Goal: Task Accomplishment & Management: Manage account settings

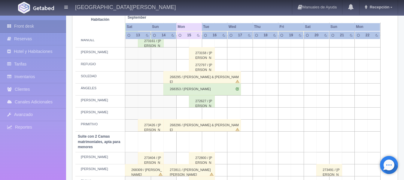
scroll to position [324, 0]
click at [198, 56] on div "273158 / [PERSON_NAME]" at bounding box center [202, 54] width 26 height 12
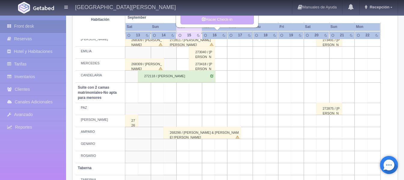
scroll to position [444, 0]
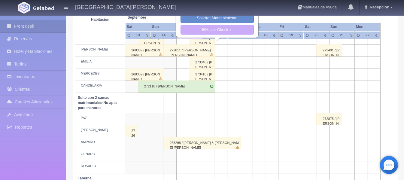
click at [192, 100] on td at bounding box center [195, 103] width 13 height 20
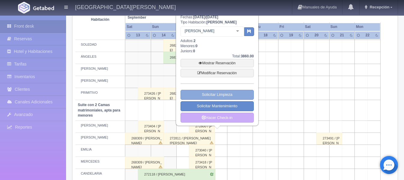
scroll to position [324, 0]
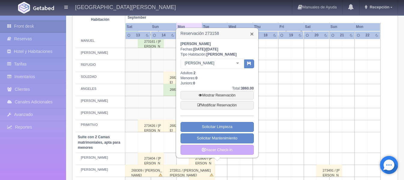
click at [251, 34] on link "×" at bounding box center [252, 34] width 4 height 6
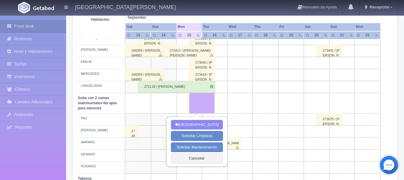
scroll to position [444, 0]
click at [204, 158] on button "Cancelar" at bounding box center [197, 158] width 52 height 10
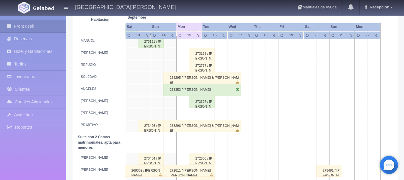
scroll to position [294, 0]
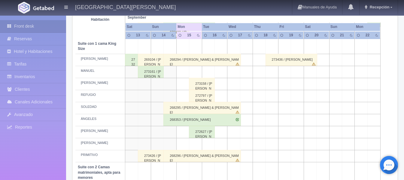
click at [202, 86] on div "273158 / [PERSON_NAME]" at bounding box center [202, 84] width 26 height 12
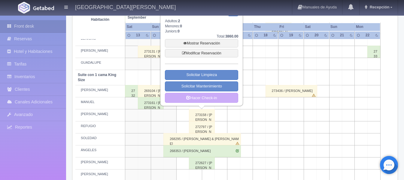
scroll to position [234, 0]
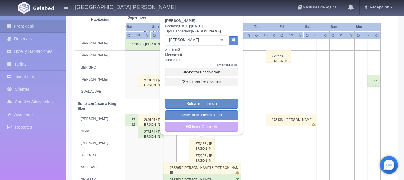
click at [224, 40] on div at bounding box center [222, 40] width 12 height 9
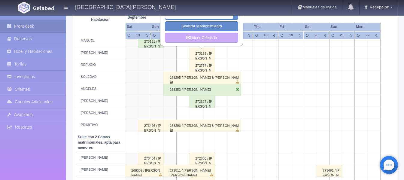
scroll to position [204, 0]
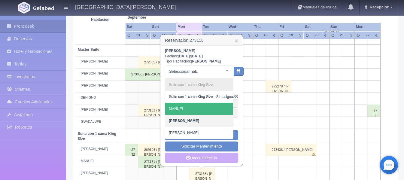
click at [256, 108] on td at bounding box center [259, 111] width 13 height 12
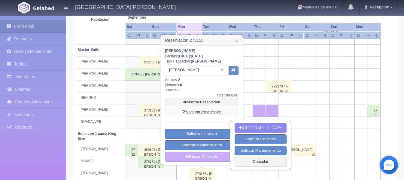
click at [205, 110] on link "Modificar Reservación" at bounding box center [201, 112] width 73 height 8
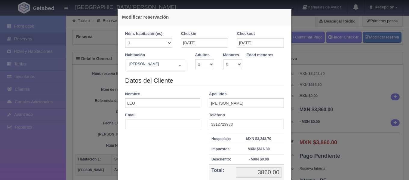
select select "2"
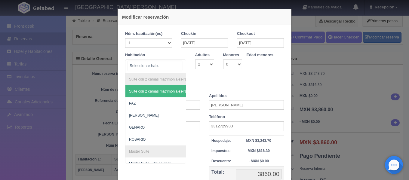
click at [178, 65] on div "Suite con 2 camas matrimoniales-No apta para menores Suite con 2 camas matrimon…" at bounding box center [155, 67] width 61 height 14
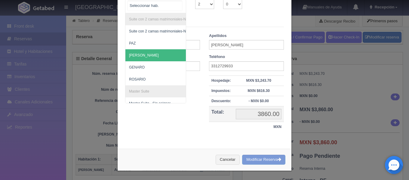
click at [157, 54] on span "[PERSON_NAME]" at bounding box center [184, 55] width 119 height 12
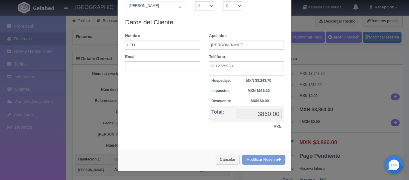
checkbox input "false"
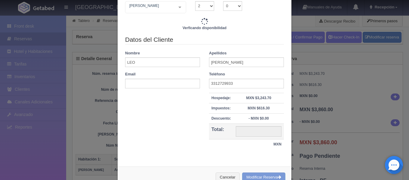
type input "3860.00"
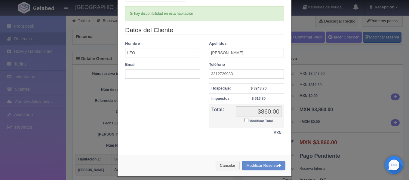
scroll to position [75, 0]
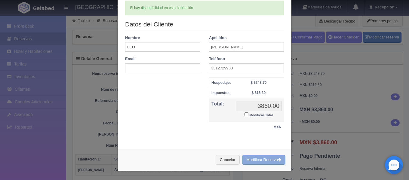
click at [266, 157] on button "Modificar Reserva" at bounding box center [263, 160] width 43 height 10
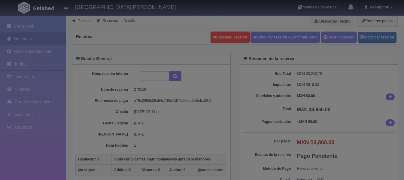
select select "2"
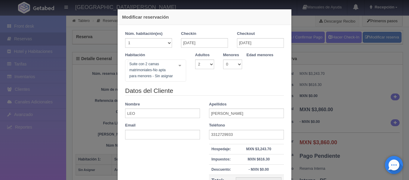
click at [175, 69] on div "Suite con 2 camas matrimoniales-No apta para menores - Sin asignar Suite con 2 …" at bounding box center [155, 71] width 61 height 22
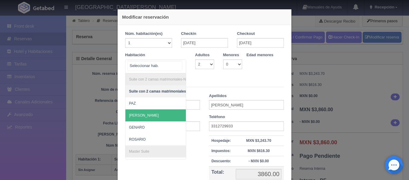
click at [162, 112] on span "[PERSON_NAME]" at bounding box center [188, 115] width 126 height 12
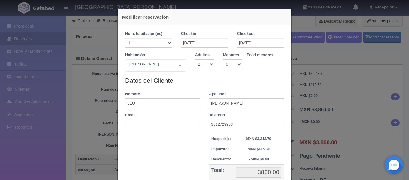
checkbox input "false"
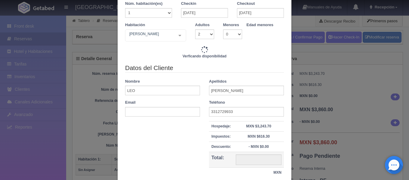
type input "3860.00"
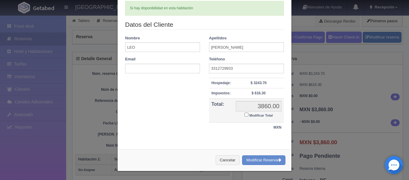
scroll to position [75, 0]
click at [249, 160] on button "Modificar Reserva" at bounding box center [263, 160] width 43 height 10
click at [30, 30] on div "Modificar reservación Núm. habitación(es) 1 2 3 4 5 6 7 8 9 10 11 12 13 14 15 1…" at bounding box center [204, 90] width 409 height 180
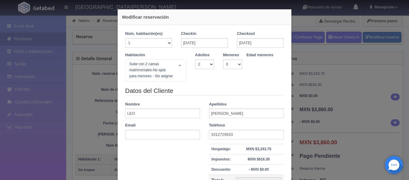
click at [36, 29] on div "Modificar reservación Núm. habitación(es) 1 2 3 4 5 6 7 8 9 10 11 12 13 14 15 1…" at bounding box center [204, 90] width 409 height 180
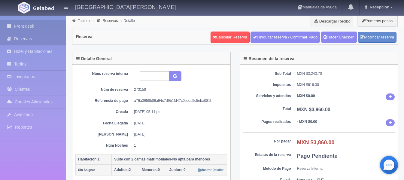
click at [36, 27] on link "Front desk" at bounding box center [33, 26] width 66 height 12
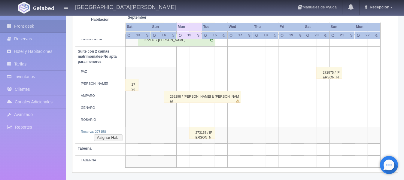
scroll to position [491, 0]
click at [100, 137] on button "Asignar Hab." at bounding box center [108, 137] width 29 height 7
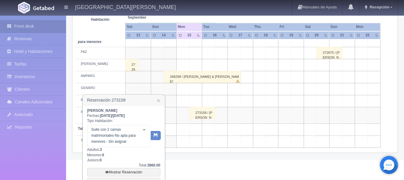
scroll to position [521, 0]
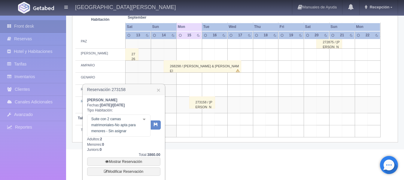
click at [141, 116] on div "Suite con 2 camas matrimoniales-No apta para menores - Sin asignar Suite con 2 …" at bounding box center [118, 126] width 63 height 22
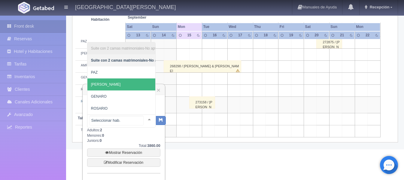
click at [116, 78] on span "[PERSON_NAME]" at bounding box center [150, 84] width 126 height 12
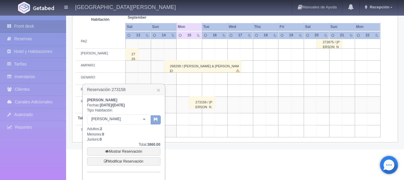
click at [156, 122] on button "button" at bounding box center [156, 119] width 10 height 9
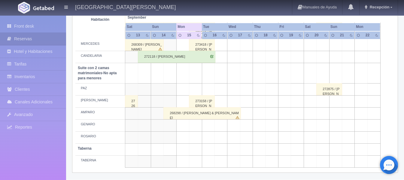
scroll to position [474, 0]
